Goal: Task Accomplishment & Management: Manage account settings

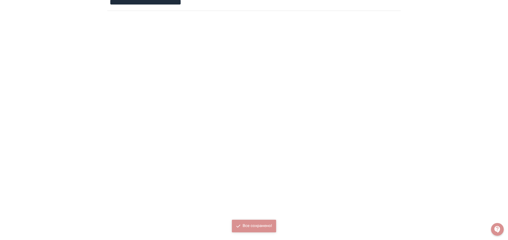
scroll to position [61, 0]
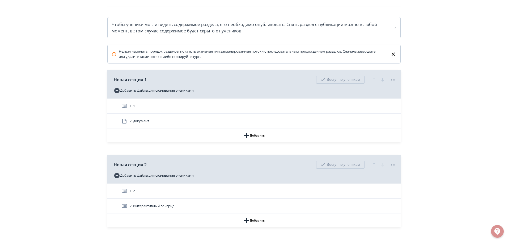
scroll to position [105, 0]
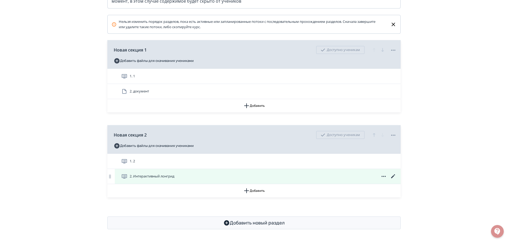
click at [388, 175] on span at bounding box center [384, 176] width 26 height 6
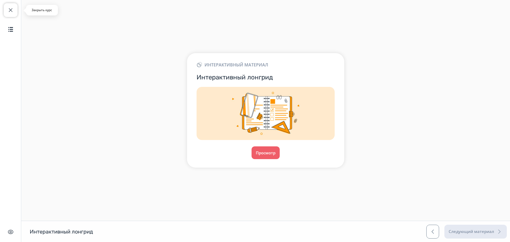
click at [9, 4] on button "Закрыть курс" at bounding box center [11, 10] width 14 height 14
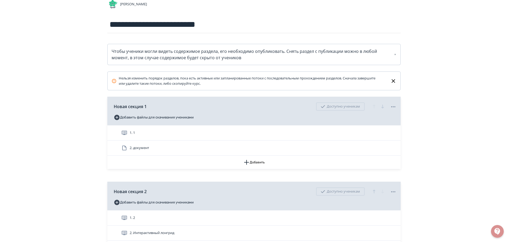
scroll to position [105, 0]
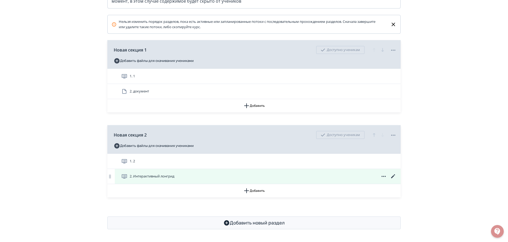
click at [393, 176] on icon at bounding box center [393, 176] width 4 height 4
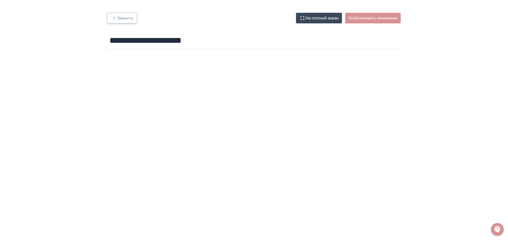
click at [114, 19] on icon "button" at bounding box center [114, 18] width 6 height 6
